Goal: Task Accomplishment & Management: Use online tool/utility

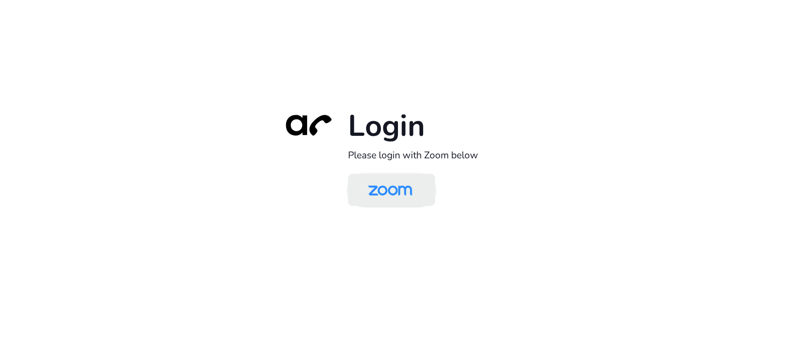
click at [398, 199] on img at bounding box center [389, 191] width 63 height 30
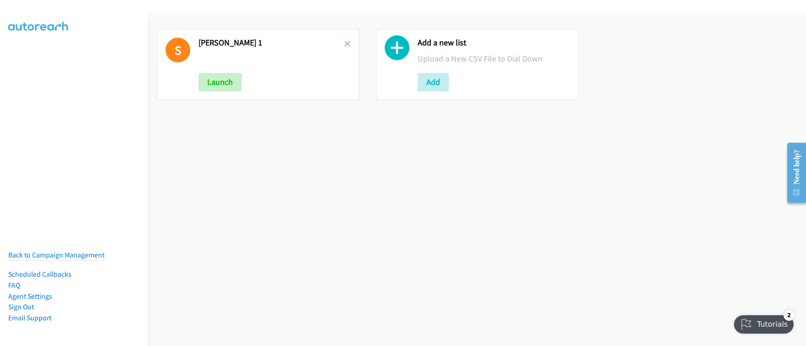
click at [396, 49] on icon at bounding box center [396, 50] width 25 height 25
click at [433, 84] on button "Add" at bounding box center [432, 82] width 31 height 18
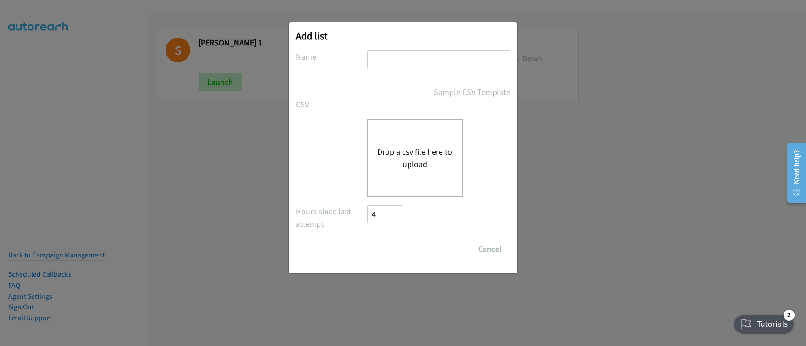
click at [394, 60] on input "text" at bounding box center [438, 59] width 143 height 19
type input "HP 1 - computer"
click at [409, 165] on button "Drop a csv file here to upload" at bounding box center [414, 157] width 75 height 25
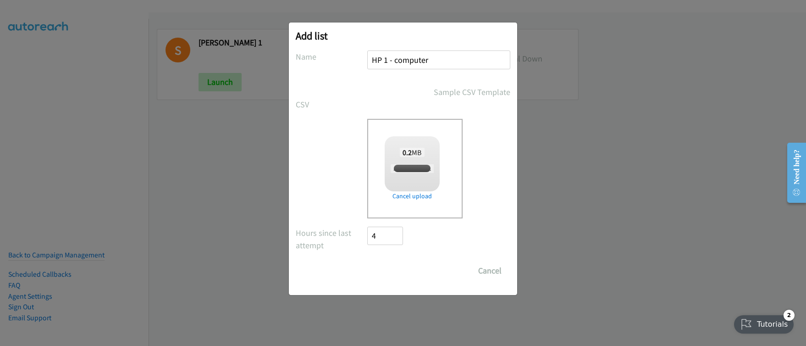
checkbox input "true"
click at [395, 274] on input "Save List" at bounding box center [391, 270] width 48 height 18
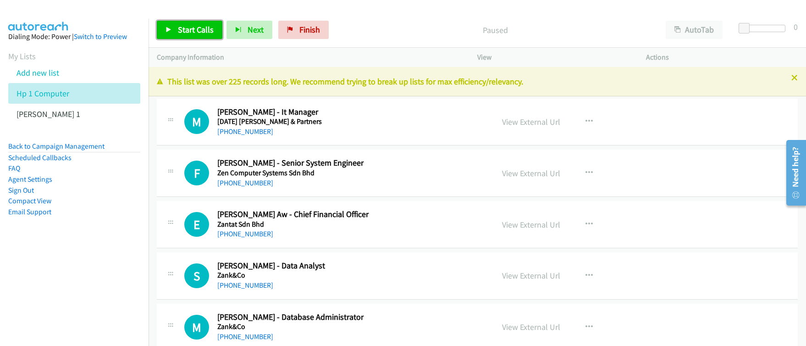
click at [195, 33] on span "Start Calls" at bounding box center [196, 29] width 36 height 11
click at [536, 125] on link "View External Url" at bounding box center [531, 121] width 58 height 11
click at [0, 0] on div "Start Calls Pause Next Finish Started AutoTab AutoTab 0 Company Information Inf…" at bounding box center [403, 0] width 806 height 0
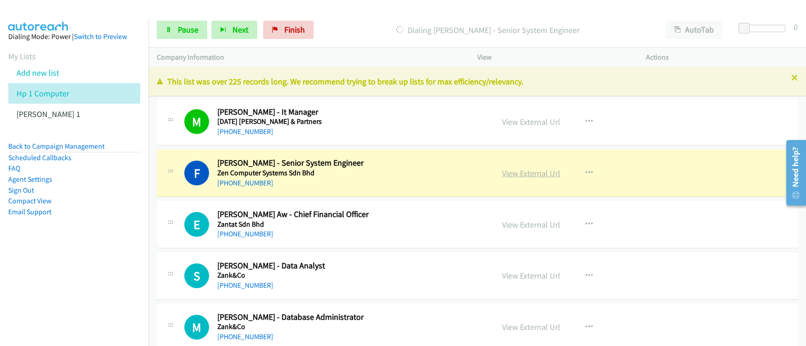
click at [532, 175] on link "View External Url" at bounding box center [531, 173] width 58 height 11
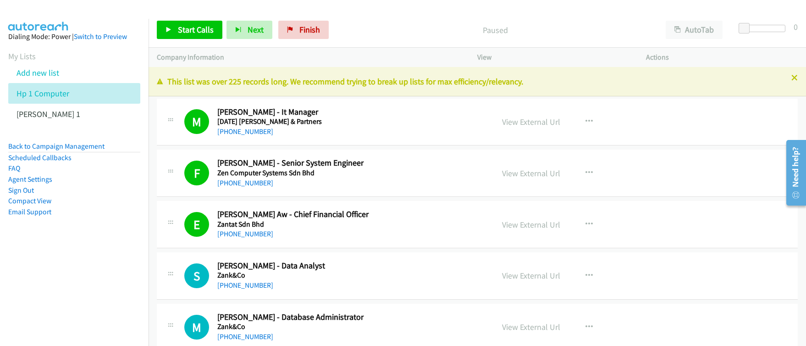
click at [426, 276] on h5 "Zank&Co" at bounding box center [349, 274] width 265 height 9
click at [203, 31] on span "Start Calls" at bounding box center [196, 29] width 36 height 11
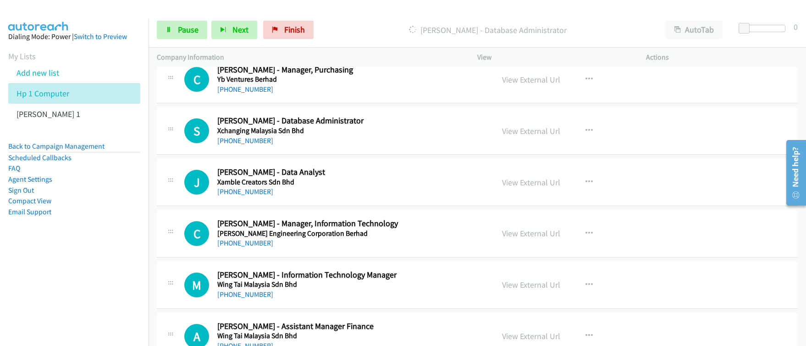
scroll to position [224, 0]
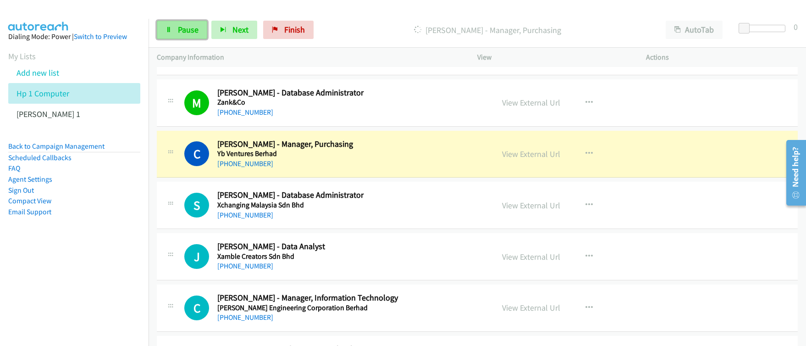
click at [176, 33] on link "Pause" at bounding box center [182, 30] width 50 height 18
